Goal: Feedback & Contribution: Submit feedback/report problem

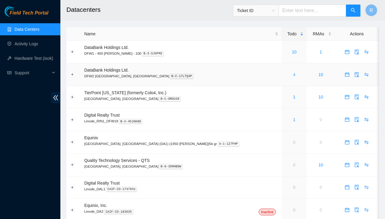
click at [293, 73] on link "4" at bounding box center [294, 74] width 2 height 5
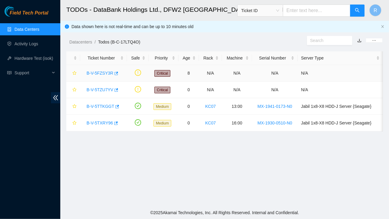
click at [99, 72] on link "B-V-5FZSY3R" at bounding box center [100, 73] width 27 height 5
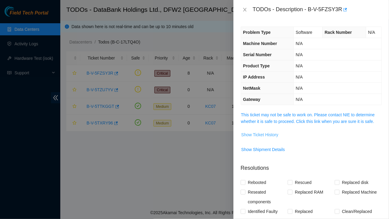
click at [258, 135] on span "Show Ticket History" at bounding box center [259, 134] width 37 height 7
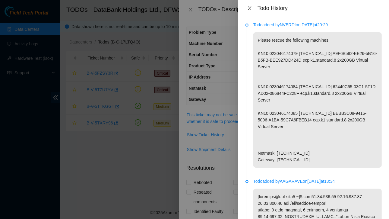
click at [251, 7] on icon "close" at bounding box center [250, 8] width 5 height 5
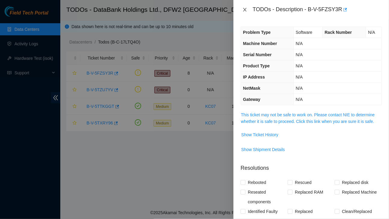
click at [247, 9] on icon "close" at bounding box center [245, 9] width 5 height 5
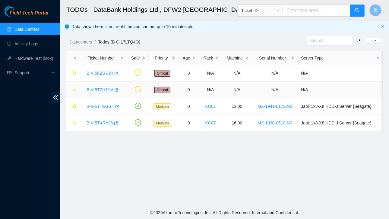
click at [98, 89] on link "B-V-5TZU7YV" at bounding box center [100, 89] width 27 height 5
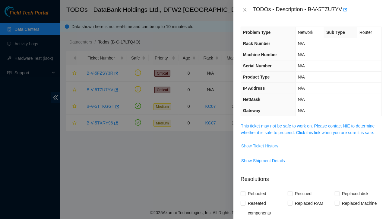
click at [254, 146] on span "Show Ticket History" at bounding box center [259, 145] width 37 height 7
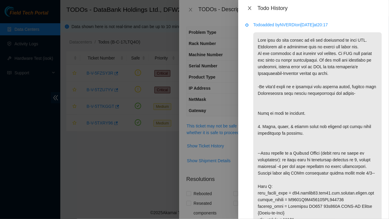
click at [251, 8] on icon "close" at bounding box center [249, 8] width 3 height 4
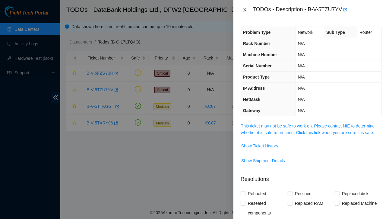
click at [245, 9] on icon "close" at bounding box center [245, 9] width 5 height 5
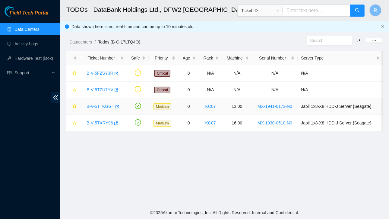
click at [103, 105] on link "B-V-5TTKGGT" at bounding box center [101, 106] width 28 height 5
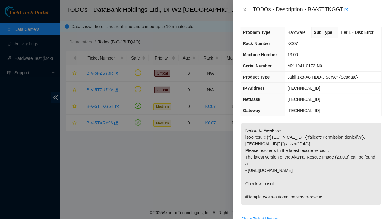
click at [319, 60] on td "MX-1941-0173-N0" at bounding box center [334, 65] width 96 height 11
click at [308, 47] on td "KC07" at bounding box center [334, 43] width 96 height 11
click at [246, 10] on icon "close" at bounding box center [245, 9] width 5 height 5
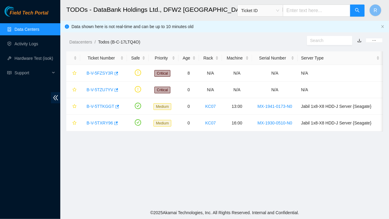
click at [32, 32] on link "Data Centers" at bounding box center [26, 29] width 25 height 5
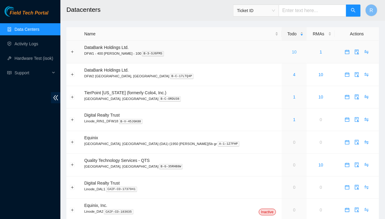
click at [292, 52] on link "10" at bounding box center [294, 52] width 5 height 5
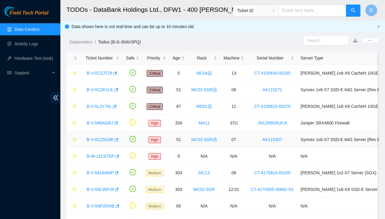
scroll to position [34, 0]
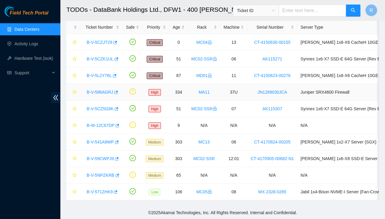
click at [103, 90] on link "B-V-586AGRJ" at bounding box center [100, 92] width 27 height 5
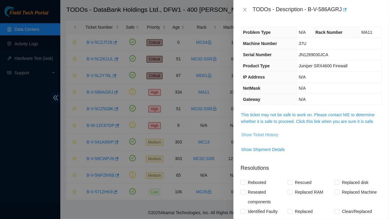
click at [255, 131] on span "Show Ticket History" at bounding box center [259, 134] width 37 height 7
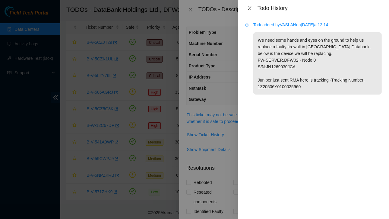
click at [250, 7] on icon "close" at bounding box center [250, 8] width 5 height 5
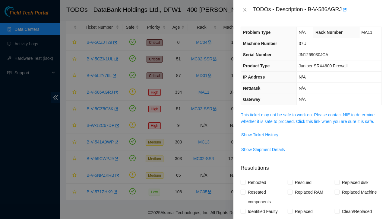
drag, startPoint x: 245, startPoint y: 9, endPoint x: 241, endPoint y: 6, distance: 4.4
click at [241, 6] on div "TODOs - Description - B-V-586AGRJ" at bounding box center [312, 9] width 156 height 19
click at [246, 9] on icon "close" at bounding box center [244, 10] width 3 height 4
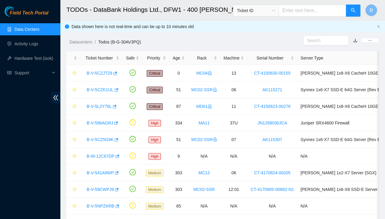
click at [29, 29] on link "Data Centers" at bounding box center [26, 29] width 25 height 5
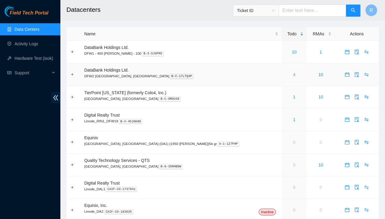
click at [293, 73] on link "4" at bounding box center [294, 74] width 2 height 5
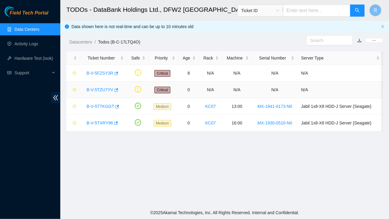
drag, startPoint x: 101, startPoint y: 89, endPoint x: 97, endPoint y: 88, distance: 4.9
click at [97, 88] on link "B-V-5TZU7YV" at bounding box center [100, 89] width 27 height 5
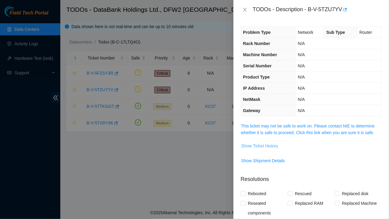
click at [256, 147] on span "Show Ticket History" at bounding box center [259, 145] width 37 height 7
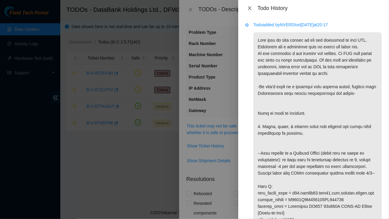
click at [252, 8] on icon "close" at bounding box center [250, 8] width 5 height 5
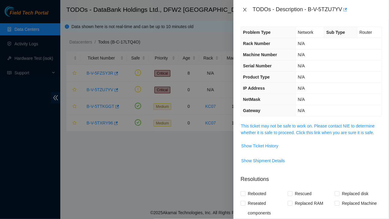
click at [245, 9] on icon "close" at bounding box center [244, 10] width 3 height 4
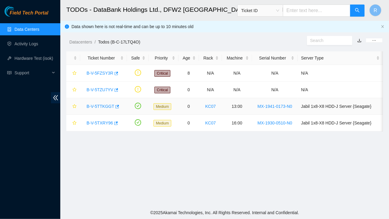
click at [102, 102] on div "B-V-5TTKGGT" at bounding box center [104, 106] width 40 height 10
click at [98, 105] on link "B-V-5TTKGGT" at bounding box center [101, 106] width 28 height 5
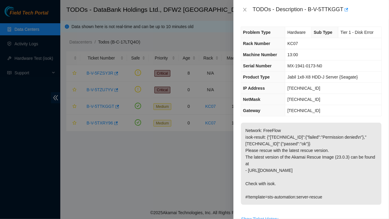
click at [246, 6] on div "TODOs - Description - B-V-5TTKGGT" at bounding box center [311, 10] width 141 height 10
click at [246, 8] on icon "close" at bounding box center [244, 10] width 3 height 4
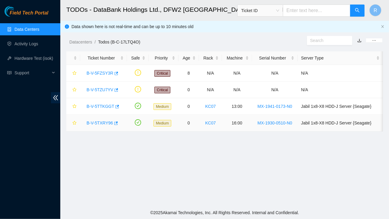
click at [104, 122] on link "B-V-5TXRY96" at bounding box center [100, 122] width 27 height 5
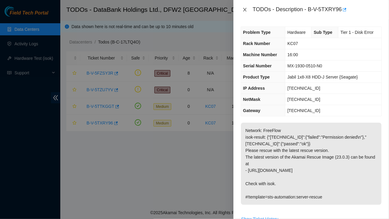
click at [247, 8] on icon "close" at bounding box center [245, 9] width 5 height 5
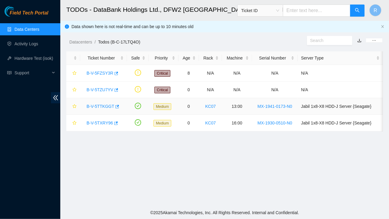
click at [102, 106] on link "B-V-5TTKGGT" at bounding box center [101, 106] width 28 height 5
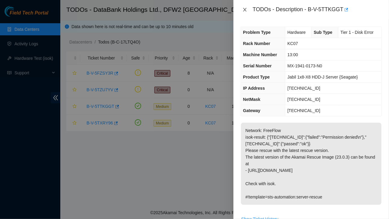
click at [244, 9] on icon "close" at bounding box center [245, 9] width 5 height 5
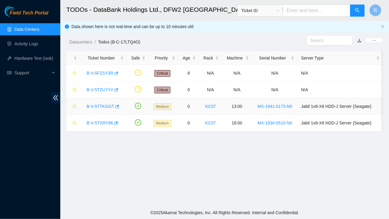
click at [105, 106] on link "B-V-5TTKGGT" at bounding box center [101, 106] width 28 height 5
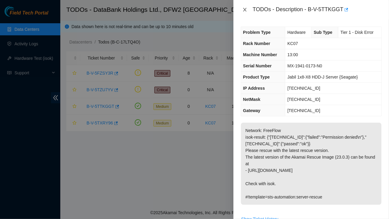
click at [245, 9] on icon "close" at bounding box center [245, 9] width 5 height 5
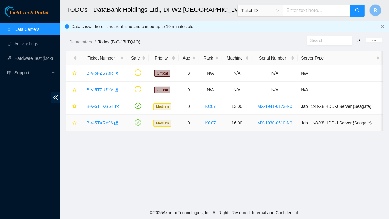
click at [102, 123] on link "B-V-5TXRY96" at bounding box center [100, 122] width 27 height 5
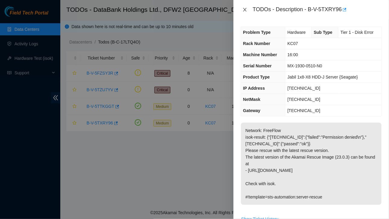
click at [245, 8] on icon "close" at bounding box center [245, 9] width 5 height 5
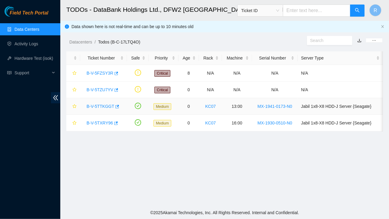
click at [101, 104] on link "B-V-5TTKGGT" at bounding box center [101, 106] width 28 height 5
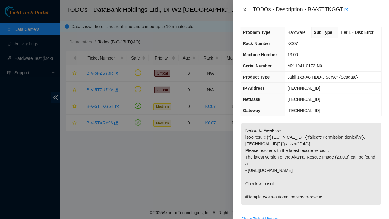
click at [245, 8] on icon "close" at bounding box center [245, 9] width 5 height 5
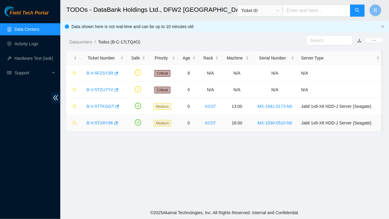
click at [101, 124] on link "B-V-5TXRY96" at bounding box center [100, 122] width 27 height 5
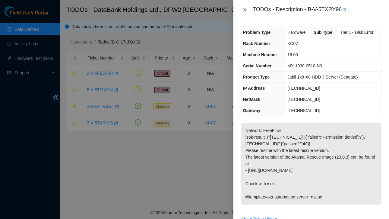
click at [245, 11] on icon "close" at bounding box center [245, 9] width 5 height 5
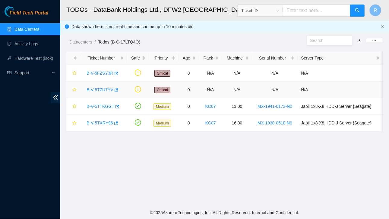
click at [99, 90] on link "B-V-5TZU7YV" at bounding box center [100, 89] width 27 height 5
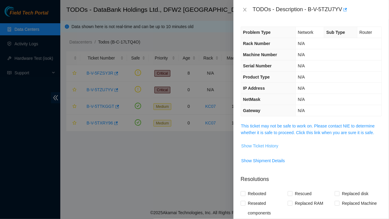
click at [257, 145] on span "Show Ticket History" at bounding box center [259, 145] width 37 height 7
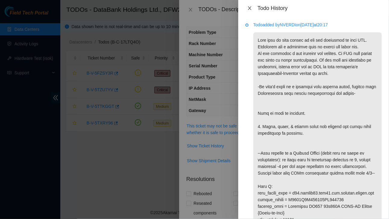
click at [249, 8] on icon "close" at bounding box center [249, 8] width 3 height 4
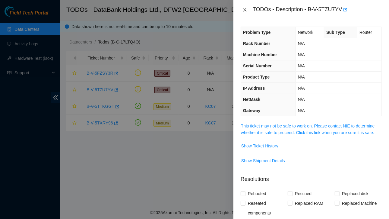
click at [245, 10] on icon "close" at bounding box center [244, 10] width 3 height 4
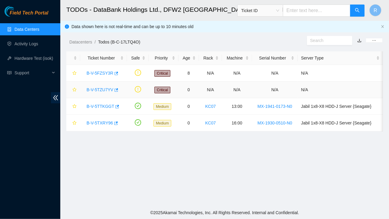
click at [100, 89] on link "B-V-5TZU7YV" at bounding box center [100, 89] width 27 height 5
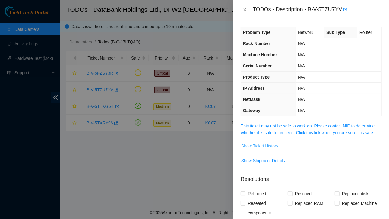
click at [260, 145] on span "Show Ticket History" at bounding box center [259, 145] width 37 height 7
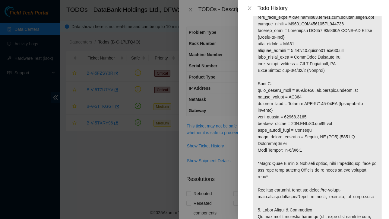
scroll to position [176, 0]
click at [251, 7] on icon "close" at bounding box center [249, 8] width 3 height 4
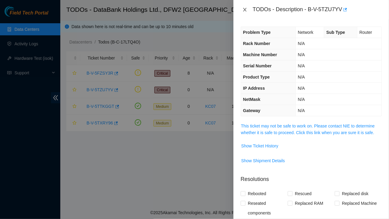
click at [245, 9] on icon "close" at bounding box center [244, 10] width 3 height 4
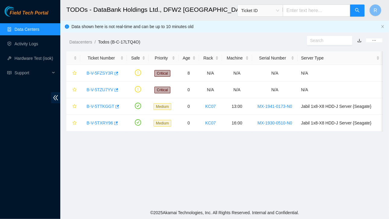
drag, startPoint x: 227, startPoint y: 28, endPoint x: 217, endPoint y: 168, distance: 139.8
click at [217, 168] on main "TODOs - DataBank Holdings Ltd., DFW2 Richardson, TX Ticket ID R Data shown here…" at bounding box center [224, 103] width 329 height 206
click at [103, 107] on link "B-V-5TTKGGT" at bounding box center [101, 106] width 28 height 5
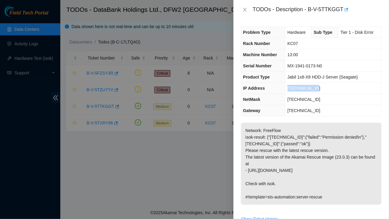
drag, startPoint x: 287, startPoint y: 86, endPoint x: 312, endPoint y: 86, distance: 25.7
click at [318, 86] on td "23.55.177.156" at bounding box center [334, 88] width 96 height 11
copy span "23.55.177.156"
drag, startPoint x: 287, startPoint y: 100, endPoint x: 320, endPoint y: 101, distance: 32.6
click at [320, 101] on td "255.255.255.192" at bounding box center [334, 99] width 96 height 11
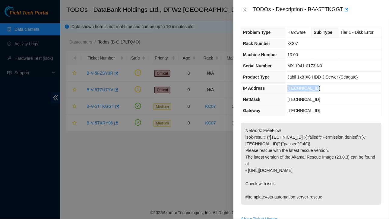
copy span "255.255.255.192"
click at [246, 7] on icon "close" at bounding box center [245, 9] width 5 height 5
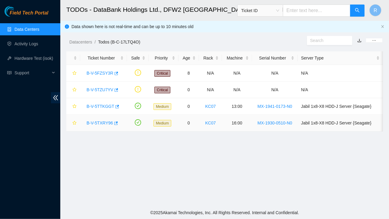
click at [108, 122] on link "B-V-5TXRY96" at bounding box center [100, 122] width 27 height 5
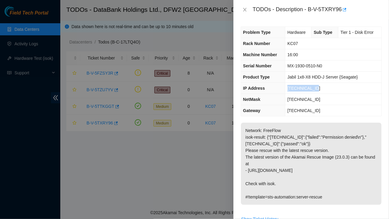
drag, startPoint x: 287, startPoint y: 87, endPoint x: 318, endPoint y: 88, distance: 30.2
click at [318, 88] on td "23.55.177.162" at bounding box center [334, 88] width 96 height 11
copy span "23.55.177.162"
drag, startPoint x: 287, startPoint y: 98, endPoint x: 320, endPoint y: 101, distance: 33.0
click at [320, 101] on td "255.255.255.192" at bounding box center [334, 99] width 96 height 11
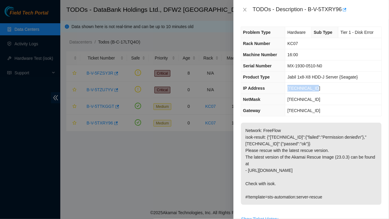
copy span "255.255.255.192"
click at [245, 9] on icon "close" at bounding box center [244, 10] width 3 height 4
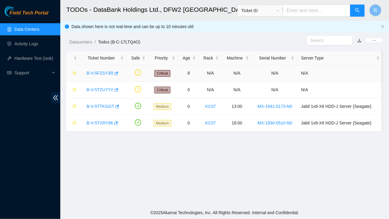
click at [101, 73] on link "B-V-5FZSY3R" at bounding box center [100, 73] width 27 height 5
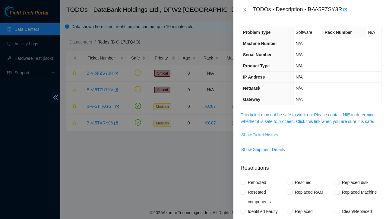
click at [267, 138] on button "Show Ticket History" at bounding box center [260, 135] width 38 height 10
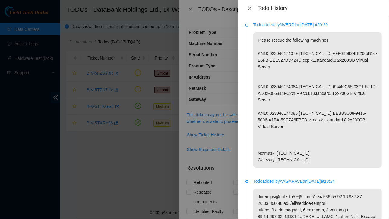
click at [250, 7] on icon "close" at bounding box center [250, 8] width 5 height 5
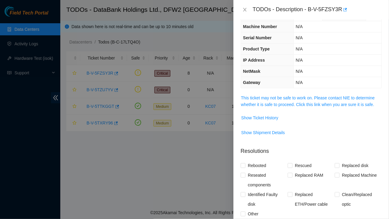
scroll to position [17, 0]
click at [262, 119] on span "Show Ticket History" at bounding box center [259, 117] width 37 height 7
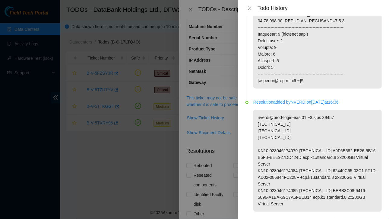
scroll to position [739, 0]
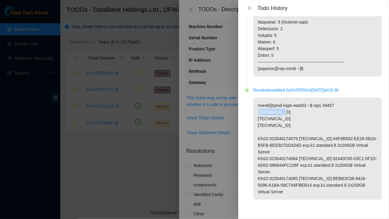
drag, startPoint x: 257, startPoint y: 111, endPoint x: 289, endPoint y: 110, distance: 31.4
click at [289, 110] on p "nverdi@prod-login-east01:~$ sips 39457 23.46.174.79 23.46.174.84 23.46.174.85 K…" at bounding box center [318, 149] width 129 height 102
copy p "23.46.174.79"
click at [249, 8] on icon "close" at bounding box center [250, 8] width 5 height 5
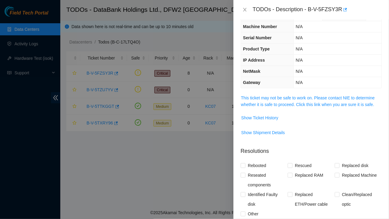
click at [23, 59] on div at bounding box center [194, 109] width 389 height 219
click at [245, 8] on icon "close" at bounding box center [245, 9] width 5 height 5
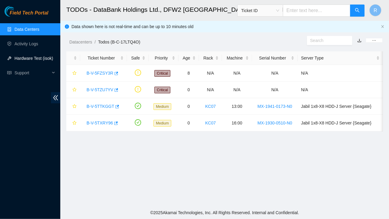
click at [29, 58] on link "Hardware Test (isok)" at bounding box center [33, 58] width 39 height 5
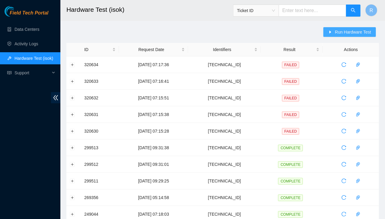
click at [343, 32] on span "Run Hardware Test" at bounding box center [353, 32] width 36 height 7
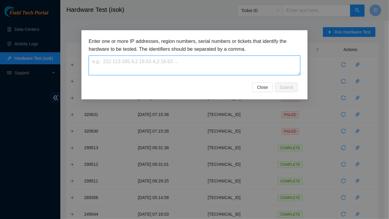
click at [155, 65] on textarea at bounding box center [195, 66] width 212 height 20
paste textarea "23.46.174.79"
type textarea "23.46.174.79"
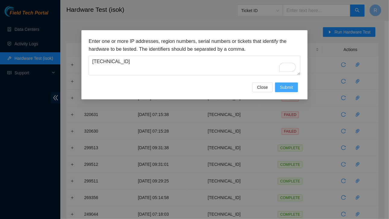
click at [291, 88] on span "Submit" at bounding box center [286, 87] width 13 height 7
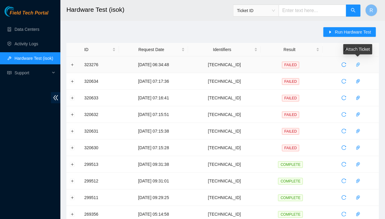
click at [358, 65] on icon "paper-clip" at bounding box center [358, 64] width 5 height 5
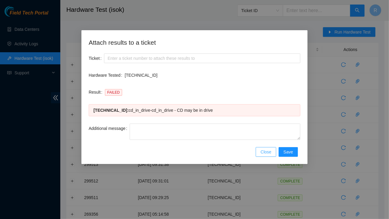
click at [264, 154] on span "Close" at bounding box center [266, 152] width 11 height 7
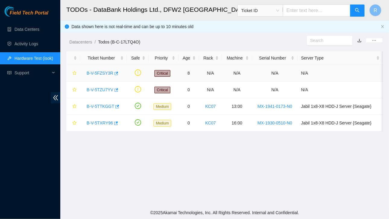
click at [99, 72] on link "B-V-5FZSY3R" at bounding box center [100, 73] width 27 height 5
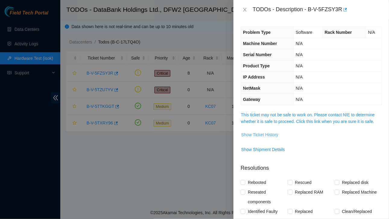
click at [253, 136] on span "Show Ticket History" at bounding box center [259, 134] width 37 height 7
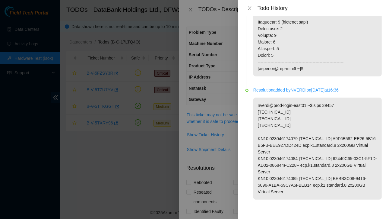
scroll to position [739, 0]
click at [251, 8] on icon "close" at bounding box center [250, 8] width 5 height 5
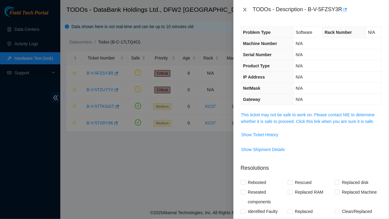
click at [246, 9] on icon "close" at bounding box center [245, 9] width 5 height 5
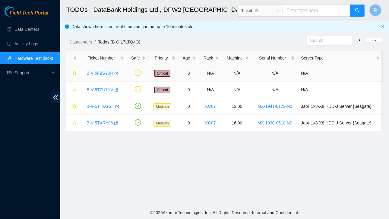
click at [105, 72] on link "B-V-5FZSY3R" at bounding box center [100, 73] width 27 height 5
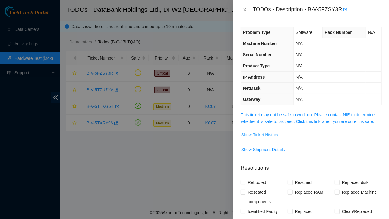
click at [257, 134] on span "Show Ticket History" at bounding box center [259, 134] width 37 height 7
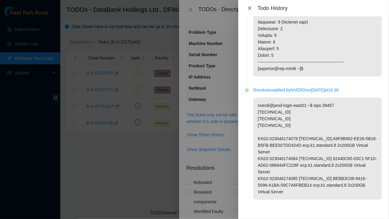
click at [250, 5] on div "Todo History" at bounding box center [314, 8] width 136 height 7
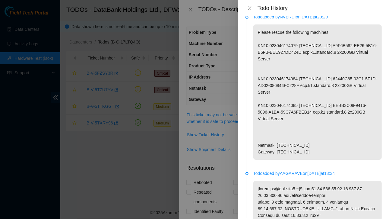
scroll to position [0, 0]
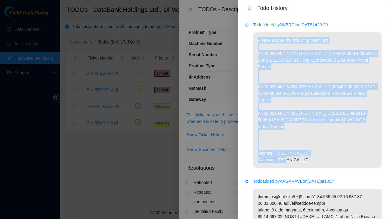
drag, startPoint x: 258, startPoint y: 38, endPoint x: 303, endPoint y: 165, distance: 134.3
click at [303, 165] on p "Please rescue the following machines KN10 023046174079 23.46.174.79 A9F6B582-EE…" at bounding box center [318, 99] width 129 height 135
click at [249, 8] on icon "close" at bounding box center [250, 8] width 5 height 5
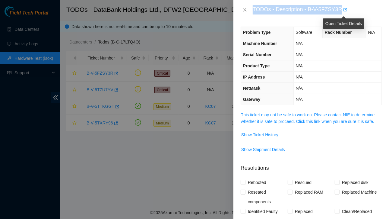
drag, startPoint x: 254, startPoint y: 8, endPoint x: 341, endPoint y: 9, distance: 87.9
click at [341, 9] on div "TODOs - Description - B-V-5FZSY3R" at bounding box center [317, 10] width 129 height 10
copy div "TODOs - Description - B-V-5FZSY3R"
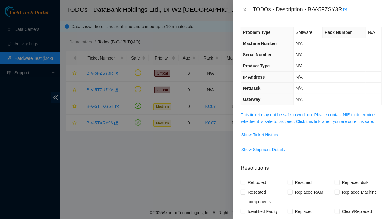
click at [244, 6] on div "TODOs - Description - B-V-5FZSY3R" at bounding box center [311, 10] width 141 height 10
click at [245, 9] on icon "close" at bounding box center [245, 9] width 5 height 5
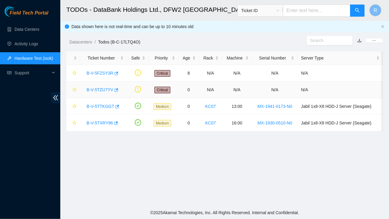
click at [103, 88] on link "B-V-5TZU7YV" at bounding box center [100, 89] width 27 height 5
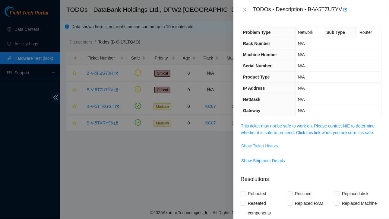
click at [257, 146] on span "Show Ticket History" at bounding box center [259, 145] width 37 height 7
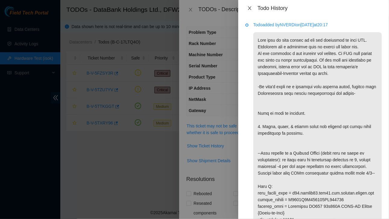
click at [250, 8] on icon "close" at bounding box center [249, 8] width 3 height 4
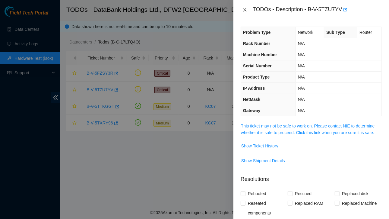
click at [247, 9] on icon "close" at bounding box center [245, 9] width 5 height 5
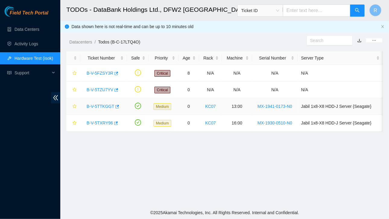
click at [103, 107] on link "B-V-5TTKGGT" at bounding box center [101, 106] width 28 height 5
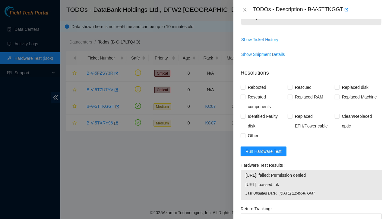
scroll to position [181, 0]
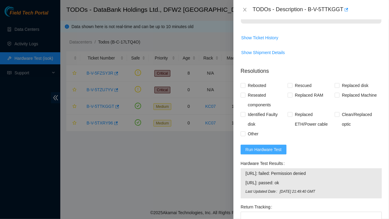
click at [267, 147] on span "Run Hardware Test" at bounding box center [264, 149] width 36 height 7
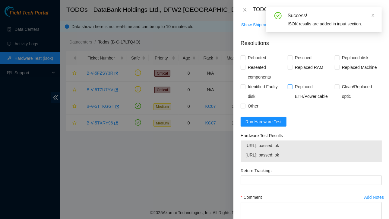
scroll to position [248, 0]
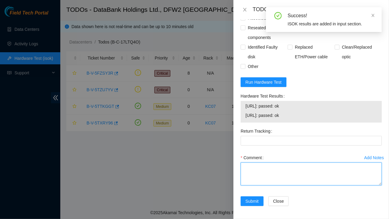
click at [256, 174] on textarea "Comment" at bounding box center [311, 173] width 141 height 23
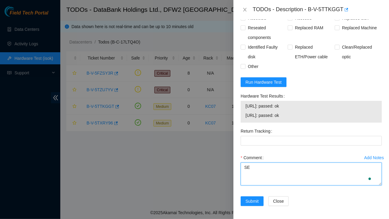
type textarea "S"
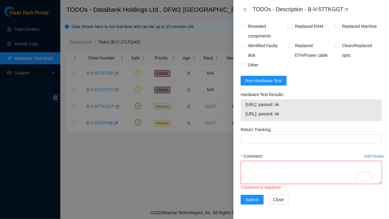
scroll to position [253, 0]
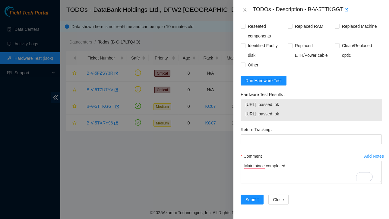
drag, startPoint x: 246, startPoint y: 99, endPoint x: 307, endPoint y: 112, distance: 62.7
click at [307, 112] on tbody "23.55.177.156: passed: ok 23.55.177.157: passed: ok" at bounding box center [311, 110] width 132 height 19
copy tbody "23.55.177.156: passed: ok 23.55.177.157: passed: ok"
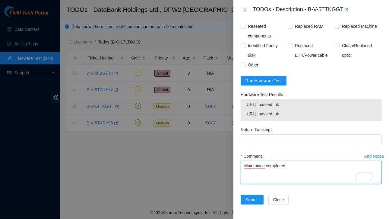
click at [291, 164] on textarea "Maintaince completed" at bounding box center [311, 172] width 141 height 23
paste textarea "23.55.177.156: passed: ok 23.55.177.157: passed: ok"
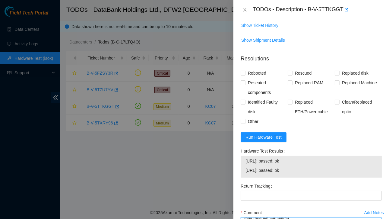
scroll to position [193, 0]
type textarea "Maintenance completed 23.55.177.156: passed: ok 23.55.177.157: passed: ok"
click at [243, 71] on input "Rebooted" at bounding box center [243, 73] width 4 height 4
checkbox input "true"
click at [335, 72] on input "Replaced disk" at bounding box center [337, 73] width 4 height 4
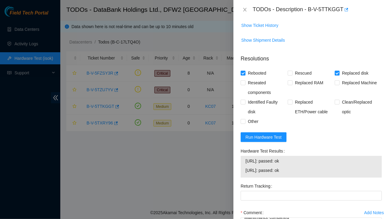
click at [335, 72] on input "Replaced disk" at bounding box center [337, 73] width 4 height 4
checkbox input "false"
click at [291, 72] on span at bounding box center [290, 73] width 5 height 5
click at [291, 72] on input "Rescued" at bounding box center [290, 73] width 4 height 4
checkbox input "true"
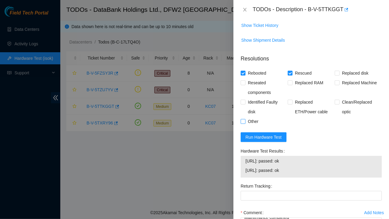
click at [243, 122] on input "Other" at bounding box center [243, 121] width 4 height 4
checkbox input "true"
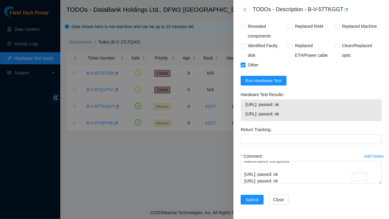
scroll to position [253, 0]
click at [251, 196] on span "Submit" at bounding box center [252, 199] width 13 height 7
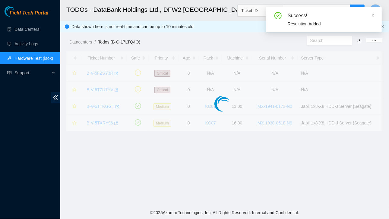
scroll to position [160, 0]
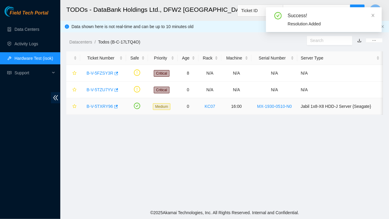
click at [100, 107] on link "B-V-5TXRY96" at bounding box center [100, 106] width 27 height 5
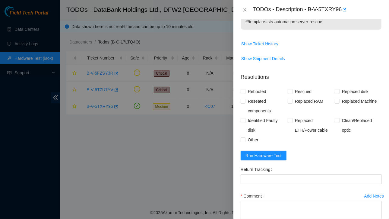
scroll to position [175, 0]
click at [255, 154] on span "Run Hardware Test" at bounding box center [264, 155] width 36 height 7
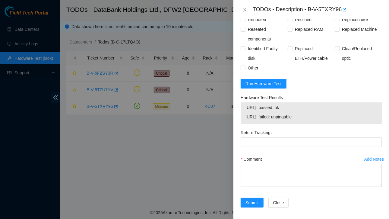
scroll to position [248, 0]
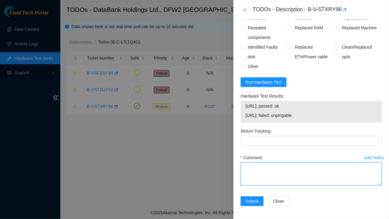
click at [254, 168] on textarea "Comment" at bounding box center [311, 173] width 141 height 23
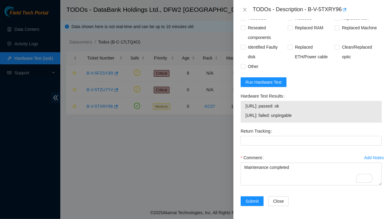
drag, startPoint x: 244, startPoint y: 103, endPoint x: 303, endPoint y: 106, distance: 58.6
click at [303, 106] on div "23.55.177.162: passed: ok 23.55.177.163: failed: unpingable" at bounding box center [311, 112] width 141 height 22
copy tbody "23.55.177.162: passed: ok"
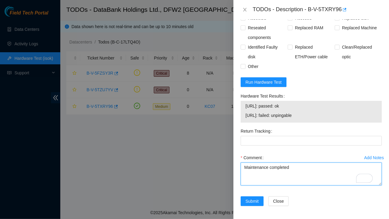
click at [256, 179] on textarea "Maintenance completed" at bounding box center [311, 173] width 141 height 23
click at [303, 168] on textarea "Maintenance completed" at bounding box center [311, 173] width 141 height 23
paste textarea "23.55.177.162: passed: ok"
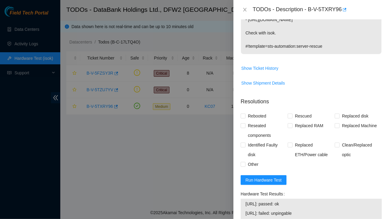
scroll to position [137, 0]
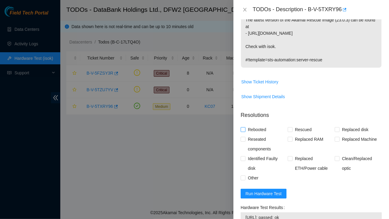
type textarea "Maintenance completed 23.55.177.162: passed: ok"
click at [244, 130] on input "Rebooted" at bounding box center [243, 129] width 4 height 4
checkbox input "true"
click at [289, 128] on input "Rescued" at bounding box center [290, 129] width 4 height 4
checkbox input "true"
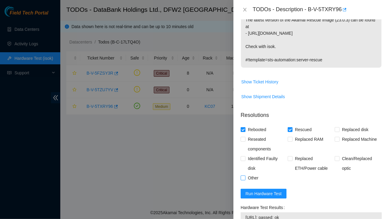
click at [243, 176] on input "Other" at bounding box center [243, 177] width 4 height 4
checkbox input "true"
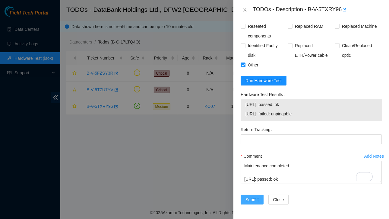
click at [251, 196] on span "Submit" at bounding box center [252, 199] width 13 height 7
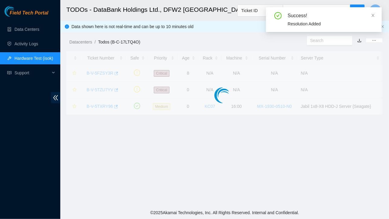
scroll to position [160, 0]
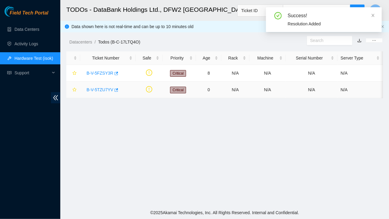
click at [102, 89] on link "B-V-5TZU7YV" at bounding box center [100, 89] width 27 height 5
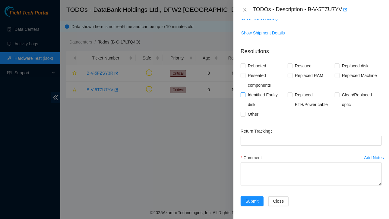
scroll to position [0, 0]
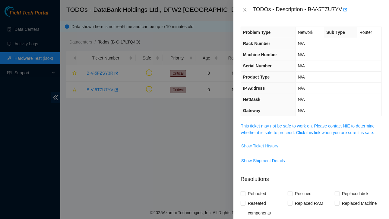
click at [263, 145] on span "Show Ticket History" at bounding box center [259, 145] width 37 height 7
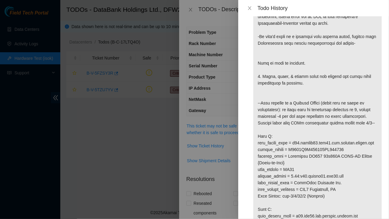
scroll to position [51, 0]
click at [249, 6] on icon "close" at bounding box center [250, 8] width 5 height 5
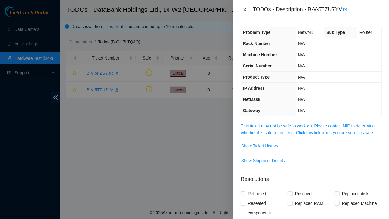
click at [246, 9] on icon "close" at bounding box center [245, 9] width 5 height 5
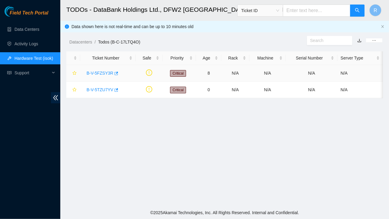
click at [100, 73] on link "B-V-5FZSY3R" at bounding box center [100, 73] width 27 height 5
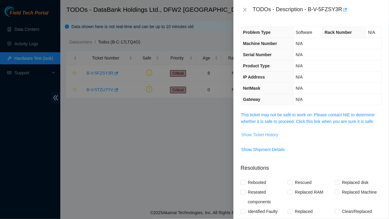
click at [267, 134] on span "Show Ticket History" at bounding box center [259, 134] width 37 height 7
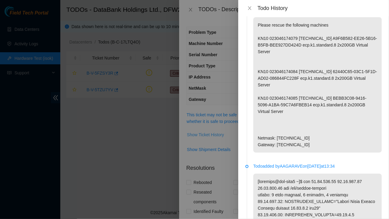
scroll to position [0, 0]
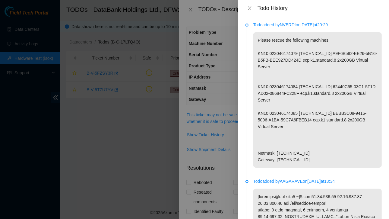
drag, startPoint x: 252, startPoint y: 8, endPoint x: 149, endPoint y: 118, distance: 150.8
click at [149, 118] on div at bounding box center [194, 109] width 389 height 219
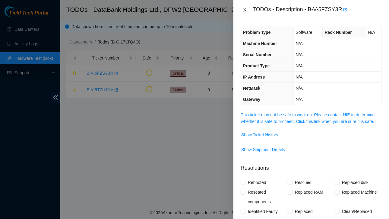
click at [247, 8] on icon "close" at bounding box center [245, 9] width 5 height 5
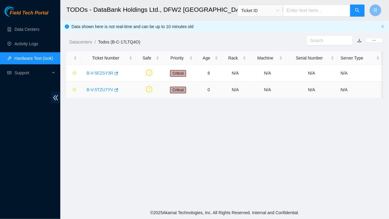
click at [103, 89] on link "B-V-5TZU7YV" at bounding box center [100, 89] width 27 height 5
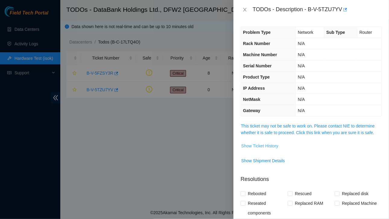
click at [262, 146] on span "Show Ticket History" at bounding box center [259, 145] width 37 height 7
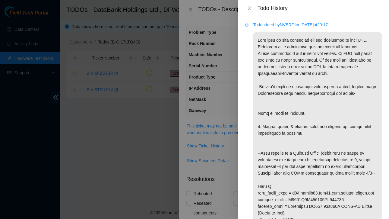
scroll to position [1, 0]
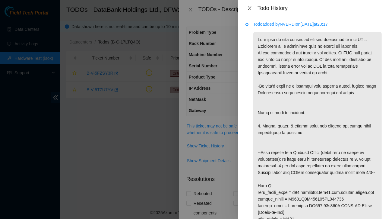
click at [250, 6] on icon "close" at bounding box center [250, 8] width 5 height 5
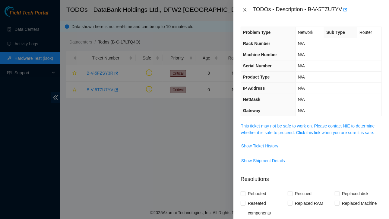
click at [248, 9] on button "Close" at bounding box center [245, 10] width 8 height 6
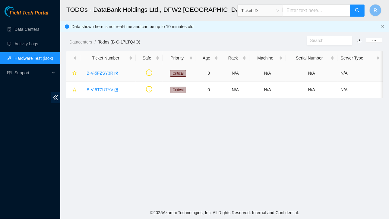
click at [102, 75] on link "B-V-5FZSY3R" at bounding box center [100, 73] width 27 height 5
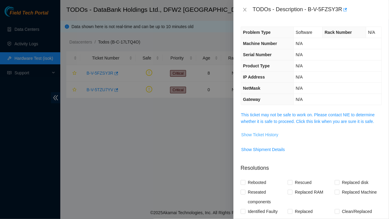
click at [265, 134] on span "Show Ticket History" at bounding box center [259, 134] width 37 height 7
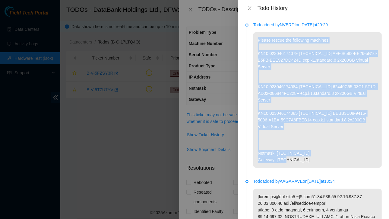
drag, startPoint x: 258, startPoint y: 39, endPoint x: 307, endPoint y: 165, distance: 134.8
click at [307, 165] on p "Please rescue the following machines KN10 023046174079 23.46.174.79 A9F6B582-EE…" at bounding box center [318, 99] width 129 height 135
copy p "Please rescue the following machines KN10 023046174079 23.46.174.79 A9F6B582-EE…"
click at [253, 5] on button "Close" at bounding box center [250, 8] width 8 height 6
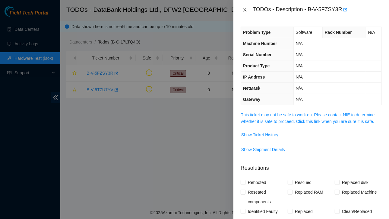
click at [245, 8] on icon "close" at bounding box center [245, 9] width 5 height 5
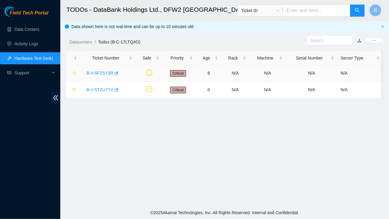
click at [99, 72] on link "B-V-5FZSY3R" at bounding box center [100, 73] width 27 height 5
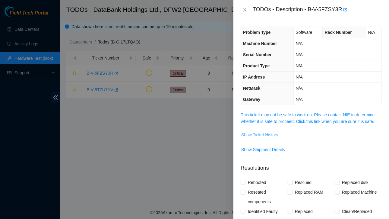
click at [253, 132] on span "Show Ticket History" at bounding box center [259, 134] width 37 height 7
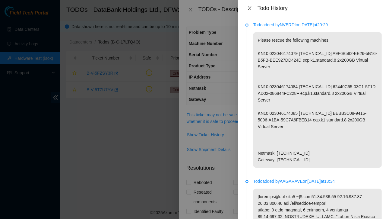
click at [248, 7] on icon "close" at bounding box center [250, 8] width 5 height 5
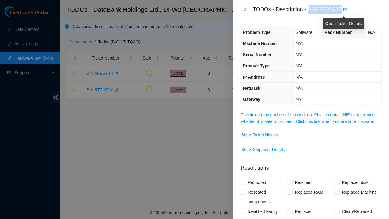
drag, startPoint x: 308, startPoint y: 10, endPoint x: 336, endPoint y: 9, distance: 27.8
click at [341, 9] on div "TODOs - Description - B-V-5FZSY3R" at bounding box center [317, 10] width 129 height 10
copy div "B-V-5FZSY3R"
click at [268, 135] on span "Show Ticket History" at bounding box center [259, 134] width 37 height 7
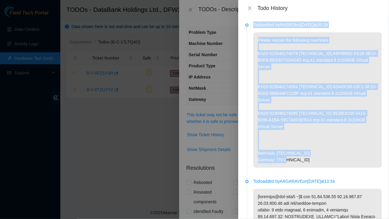
drag, startPoint x: 252, startPoint y: 23, endPoint x: 314, endPoint y: 162, distance: 151.9
click at [314, 162] on div "Todo added by NVERDI on 2025-08-15 at 20:29 Please rescue the following machine…" at bounding box center [313, 117] width 151 height 203
click at [251, 7] on icon "close" at bounding box center [249, 8] width 3 height 4
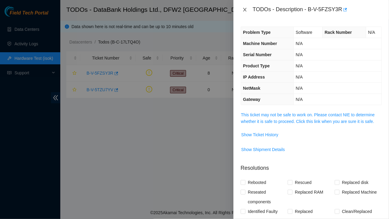
click at [246, 10] on icon "close" at bounding box center [245, 9] width 5 height 5
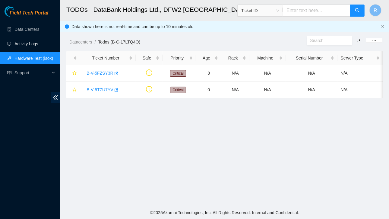
click at [26, 43] on link "Activity Logs" at bounding box center [26, 43] width 24 height 5
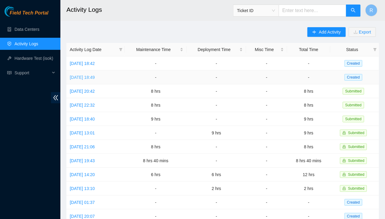
click at [95, 75] on link "Thu, 14 Aug 2025 18:49" at bounding box center [82, 77] width 25 height 5
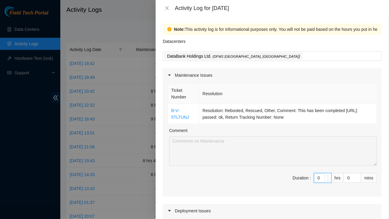
click at [318, 178] on input "0" at bounding box center [323, 177] width 17 height 9
click at [315, 181] on input at bounding box center [323, 177] width 17 height 9
type input "8"
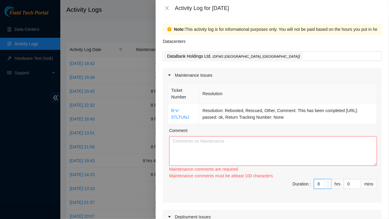
type input "8"
click at [235, 145] on textarea "Comment" at bounding box center [273, 151] width 208 height 30
drag, startPoint x: 171, startPoint y: 108, endPoint x: 303, endPoint y: 119, distance: 132.6
click at [303, 119] on tr "B-V-5TLTUNJ Resolution: Rebooted, Rescued, Other, Comment: This has been comple…" at bounding box center [272, 114] width 209 height 20
click at [187, 146] on textarea "Comment" at bounding box center [273, 151] width 208 height 30
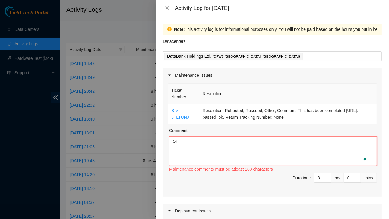
type textarea "S"
paste textarea "B-V-5TLTUNJ Resolution: Rebooted, Rescued, Other, Comment: This has been comple…"
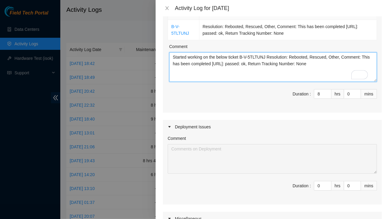
scroll to position [84, 0]
type textarea "Started working on the below ticket B-V-5TLTUNJ Resolution: Rebooted, Rescued, …"
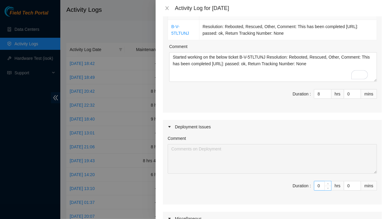
click at [316, 186] on input "0" at bounding box center [323, 185] width 17 height 9
click at [318, 94] on input "8" at bounding box center [323, 93] width 17 height 9
type input "0"
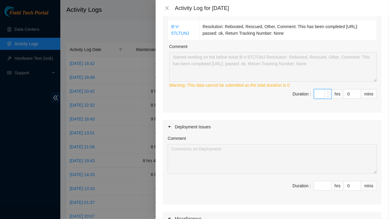
type input "2"
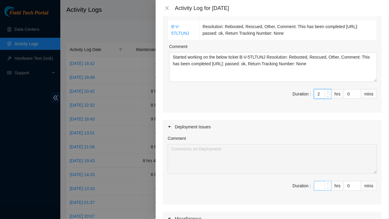
type input "2"
click at [318, 187] on input at bounding box center [323, 185] width 17 height 9
type input "6"
type input "8"
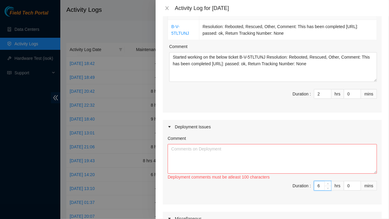
type input "6"
click at [269, 159] on textarea "Comment" at bounding box center [272, 159] width 209 height 30
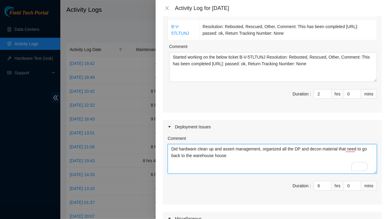
click at [231, 155] on textarea "Did hardware clean up and assert management, organized all the DP and decon mat…" at bounding box center [272, 159] width 209 height 30
type textarea "Did hardware clean up and assert management, organized all the DP and decon mat…"
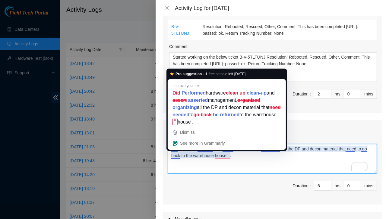
click at [190, 168] on textarea "Did hardware clean up and assert management, organized all the DP and decon mat…" at bounding box center [272, 159] width 209 height 30
click at [172, 150] on div "Pro suggestion · 1 free sample left today Improve your text Did Performed hardw…" at bounding box center [227, 110] width 121 height 82
click at [173, 165] on textarea "Did hardware clean up and assert management, organized all the DP and decon mat…" at bounding box center [272, 159] width 209 height 30
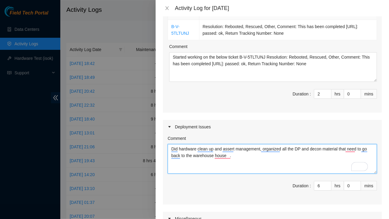
drag, startPoint x: 235, startPoint y: 158, endPoint x: 159, endPoint y: 144, distance: 77.4
click at [159, 144] on div "Note: This activity log is for informational purposes only. You will not be pai…" at bounding box center [273, 117] width 234 height 203
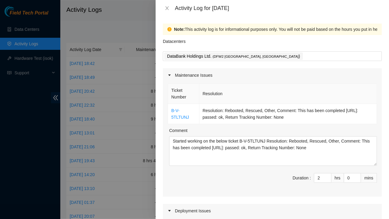
scroll to position [84, 0]
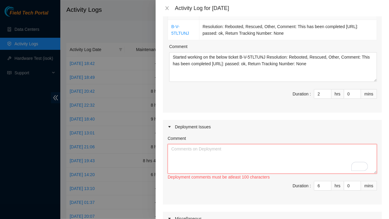
click at [190, 154] on textarea "Comment" at bounding box center [272, 159] width 209 height 30
paste textarea "Task Summary: Hardware Clean-Up: Completed a thorough clean-up of all hardware …"
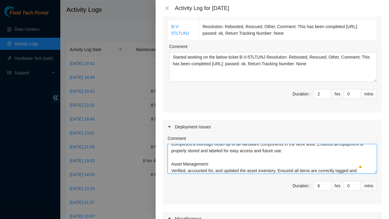
scroll to position [26, 0]
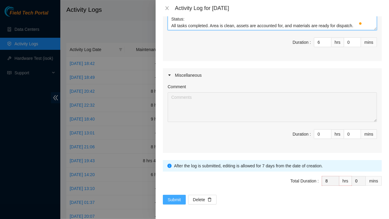
type textarea "Task Summary: Hardware Clean-Up: Completed a thorough clean-up of all hardware …"
click at [171, 197] on span "Submit" at bounding box center [174, 199] width 13 height 7
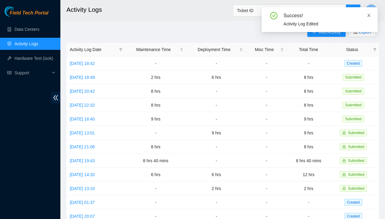
click at [369, 15] on icon "close" at bounding box center [369, 15] width 4 height 4
